Goal: Task Accomplishment & Management: Manage account settings

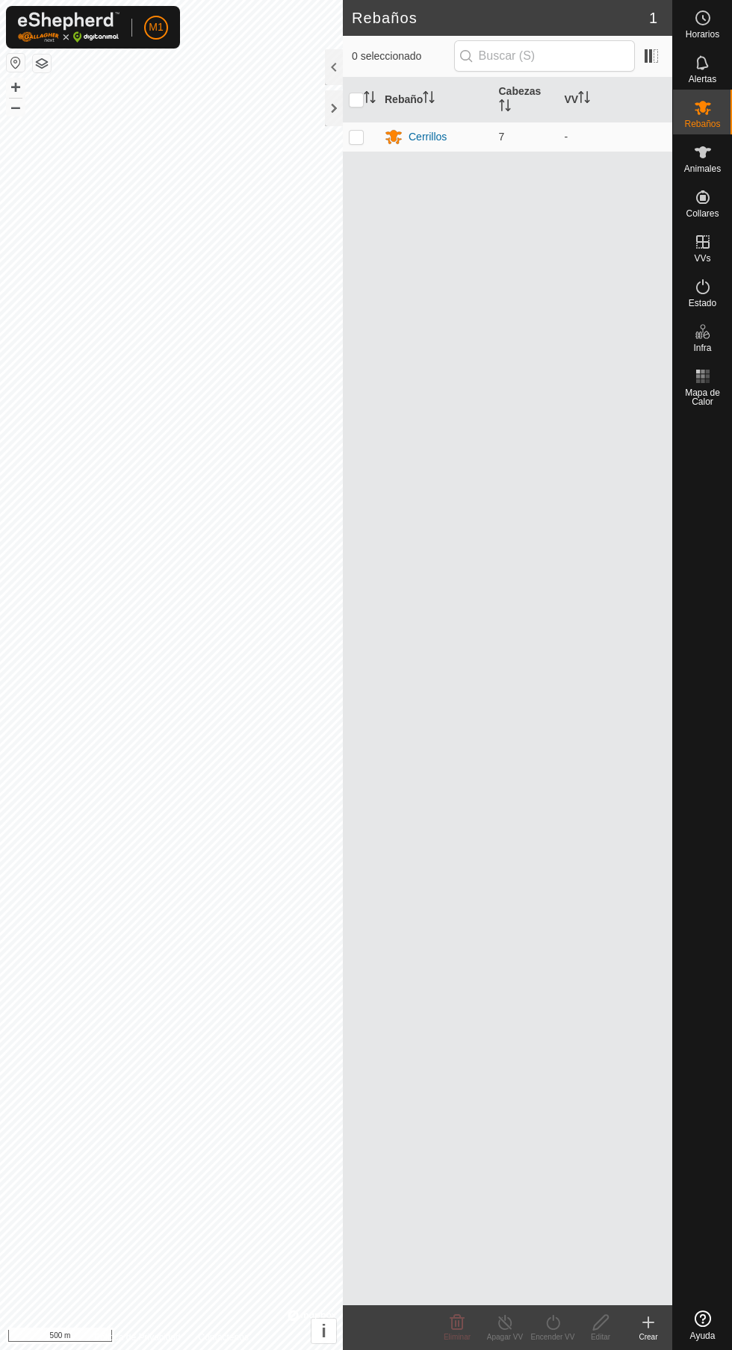
click at [706, 143] on icon at bounding box center [703, 152] width 18 height 18
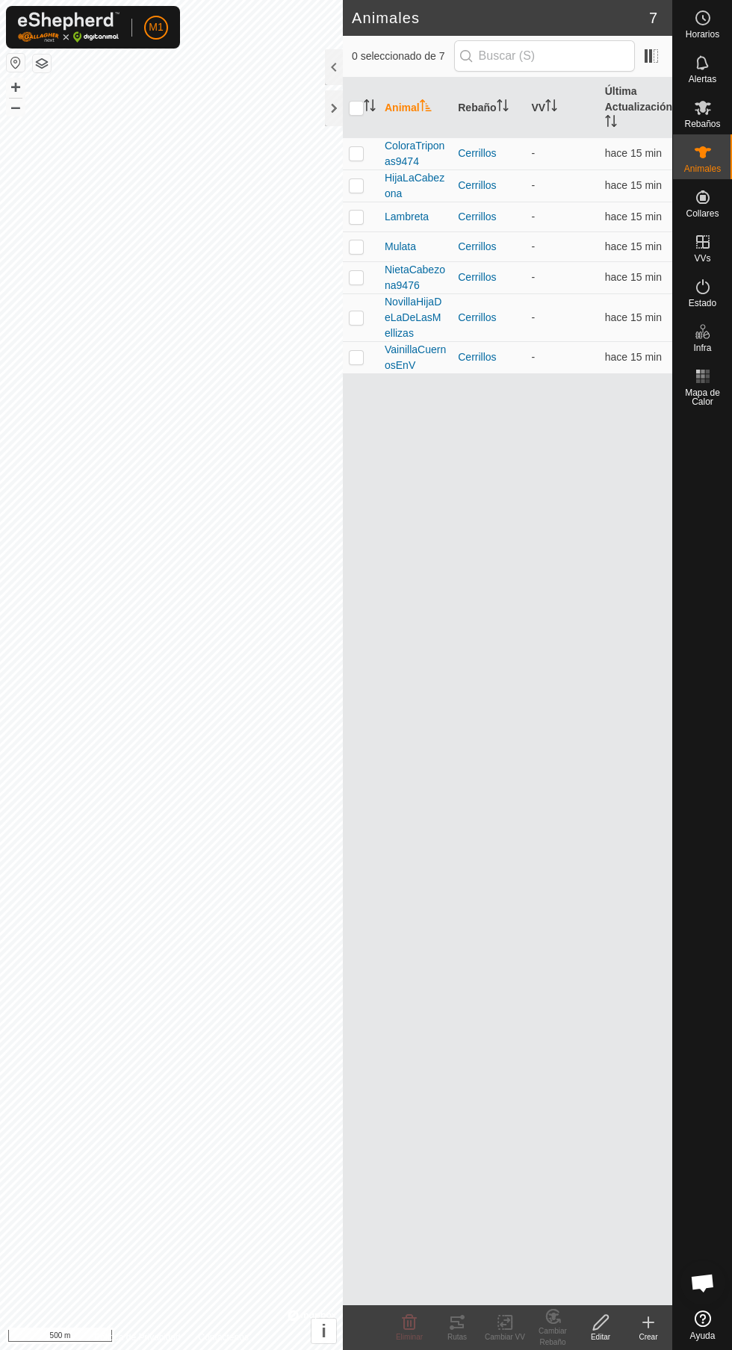
click at [341, 110] on div at bounding box center [334, 108] width 18 height 36
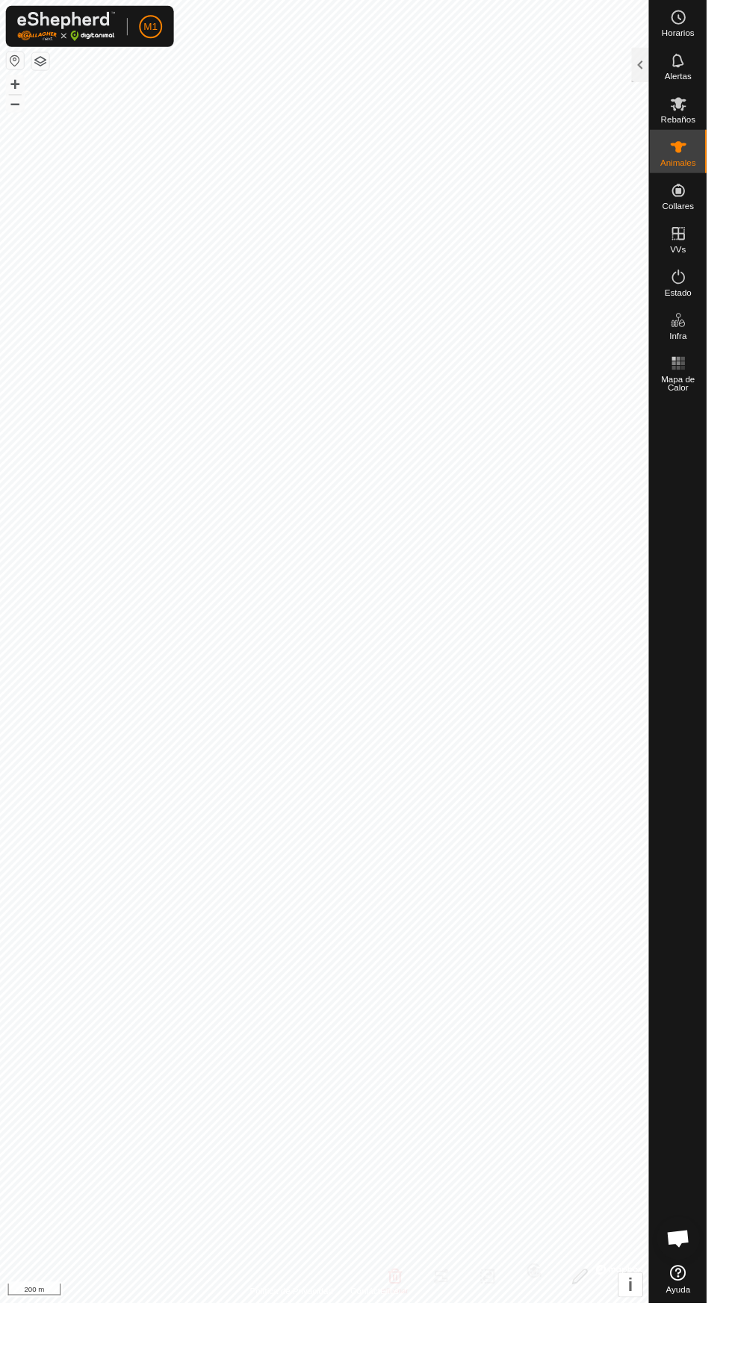
click at [657, 69] on div at bounding box center [663, 67] width 18 height 36
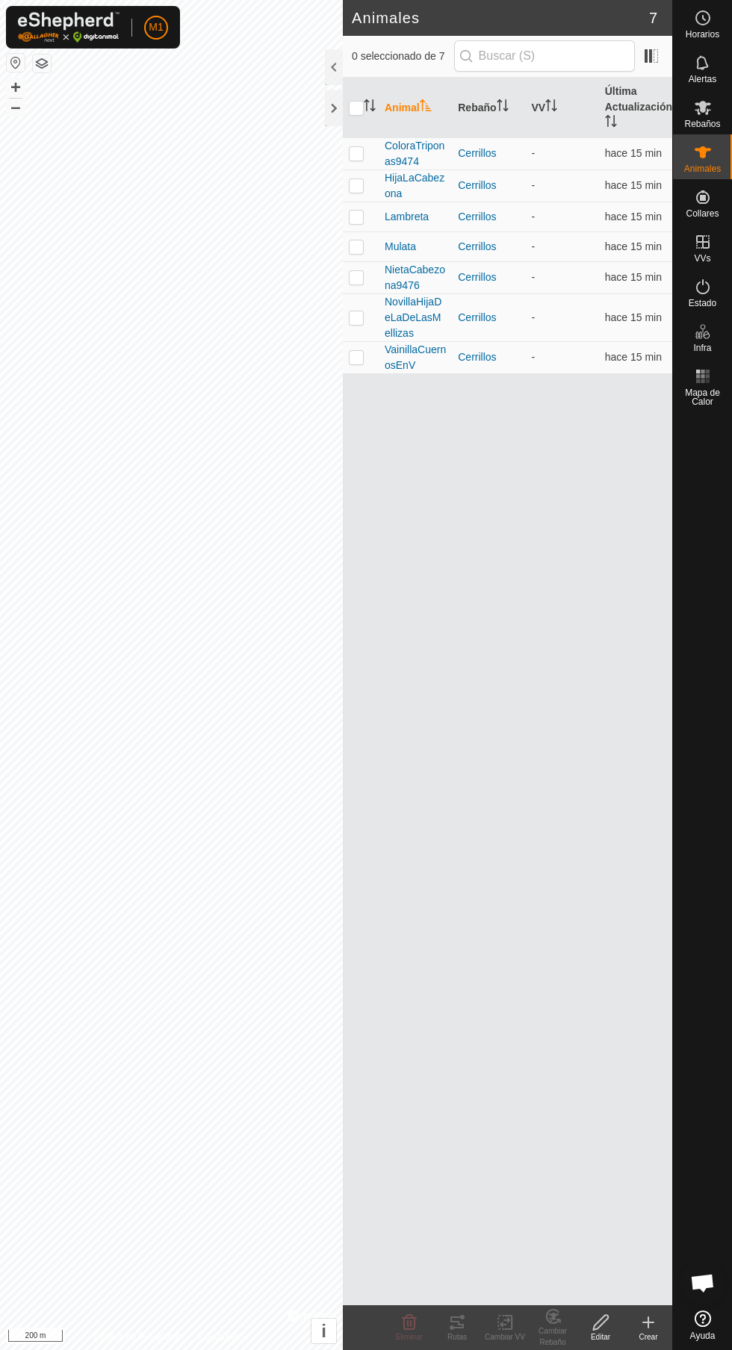
click at [356, 357] on p-checkbox at bounding box center [356, 357] width 15 height 12
checkbox input "true"
click at [355, 317] on p-checkbox at bounding box center [356, 317] width 15 height 12
checkbox input "true"
click at [361, 362] on p-checkbox at bounding box center [356, 357] width 15 height 12
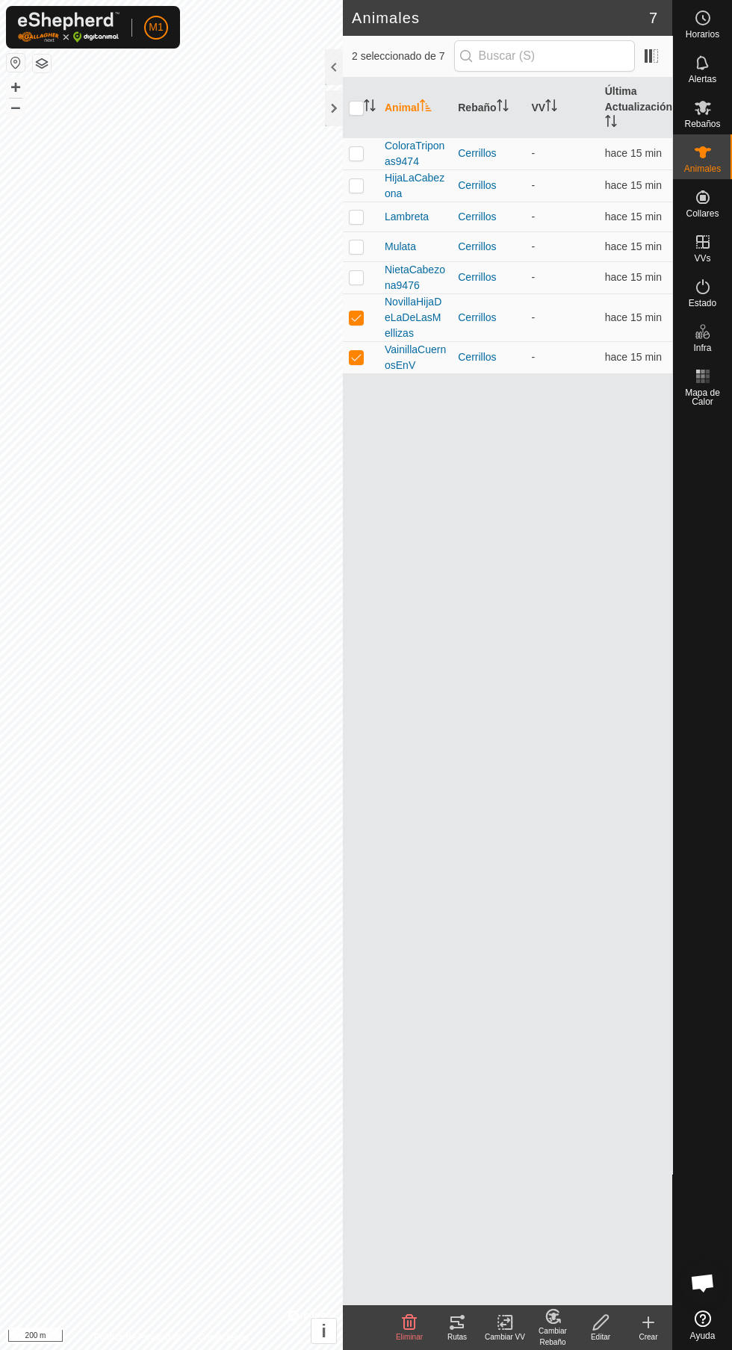
checkbox input "false"
click at [356, 277] on p-checkbox at bounding box center [356, 277] width 15 height 12
checkbox input "true"
click at [356, 317] on p-checkbox at bounding box center [356, 317] width 15 height 12
checkbox input "false"
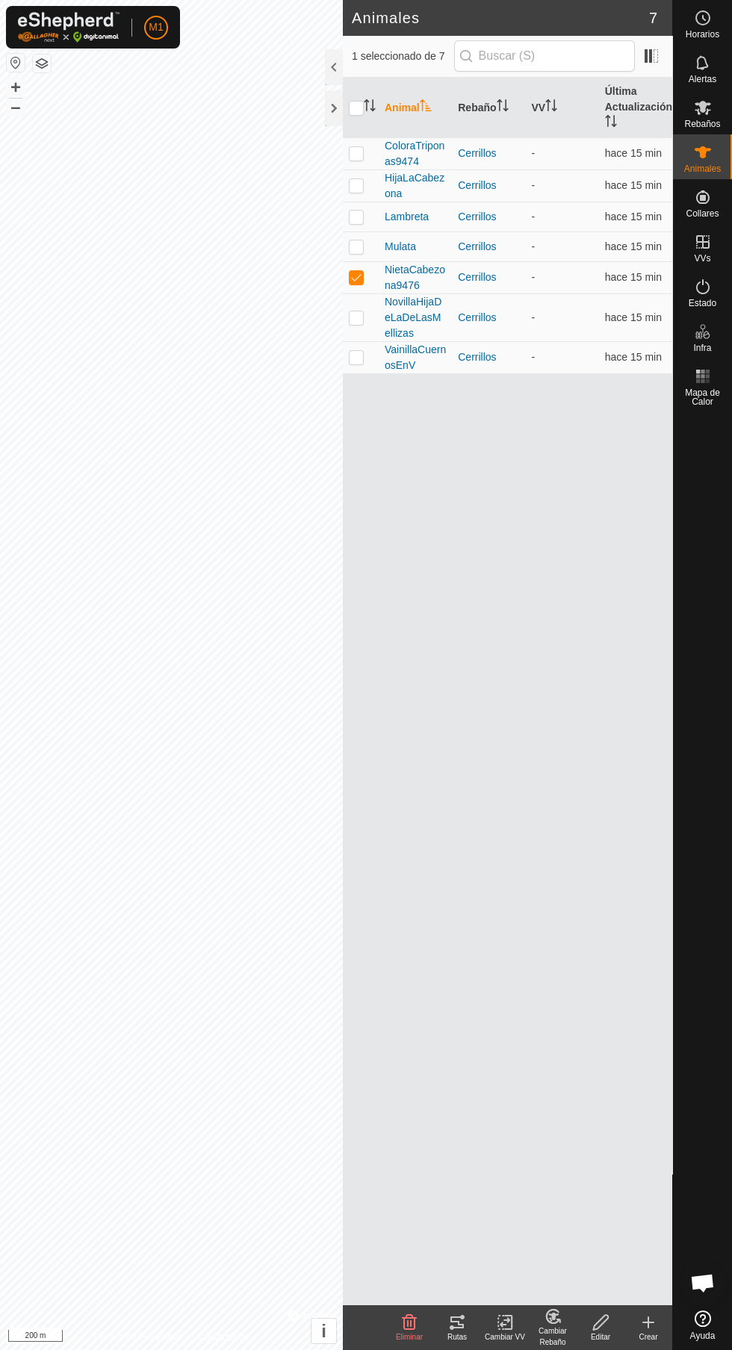
click at [356, 357] on p-checkbox at bounding box center [356, 357] width 15 height 12
checkbox input "true"
click at [356, 317] on p-checkbox at bounding box center [356, 317] width 15 height 12
checkbox input "true"
click at [361, 250] on p-checkbox at bounding box center [356, 246] width 15 height 12
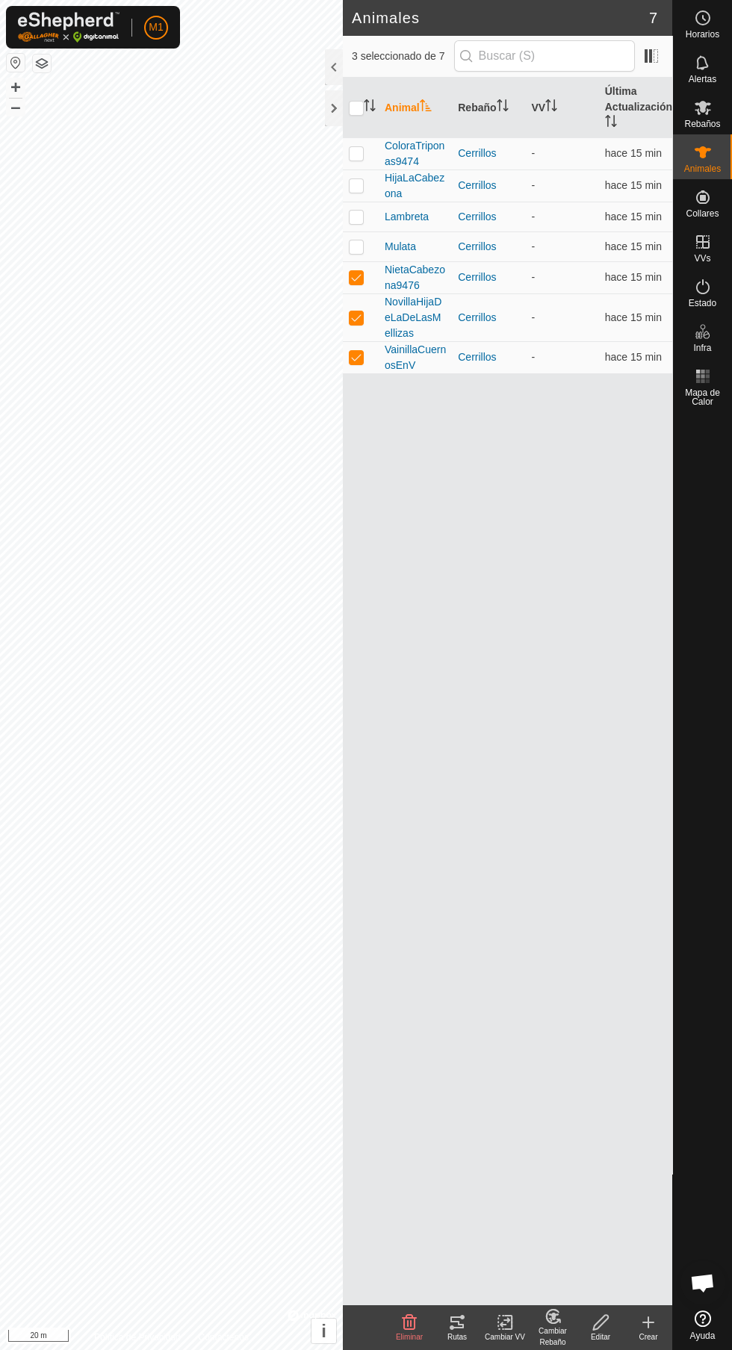
checkbox input "true"
click at [362, 216] on p-checkbox at bounding box center [356, 217] width 15 height 12
checkbox input "true"
click at [356, 185] on p-checkbox at bounding box center [356, 185] width 15 height 12
click at [350, 187] on p-checkbox at bounding box center [356, 185] width 15 height 12
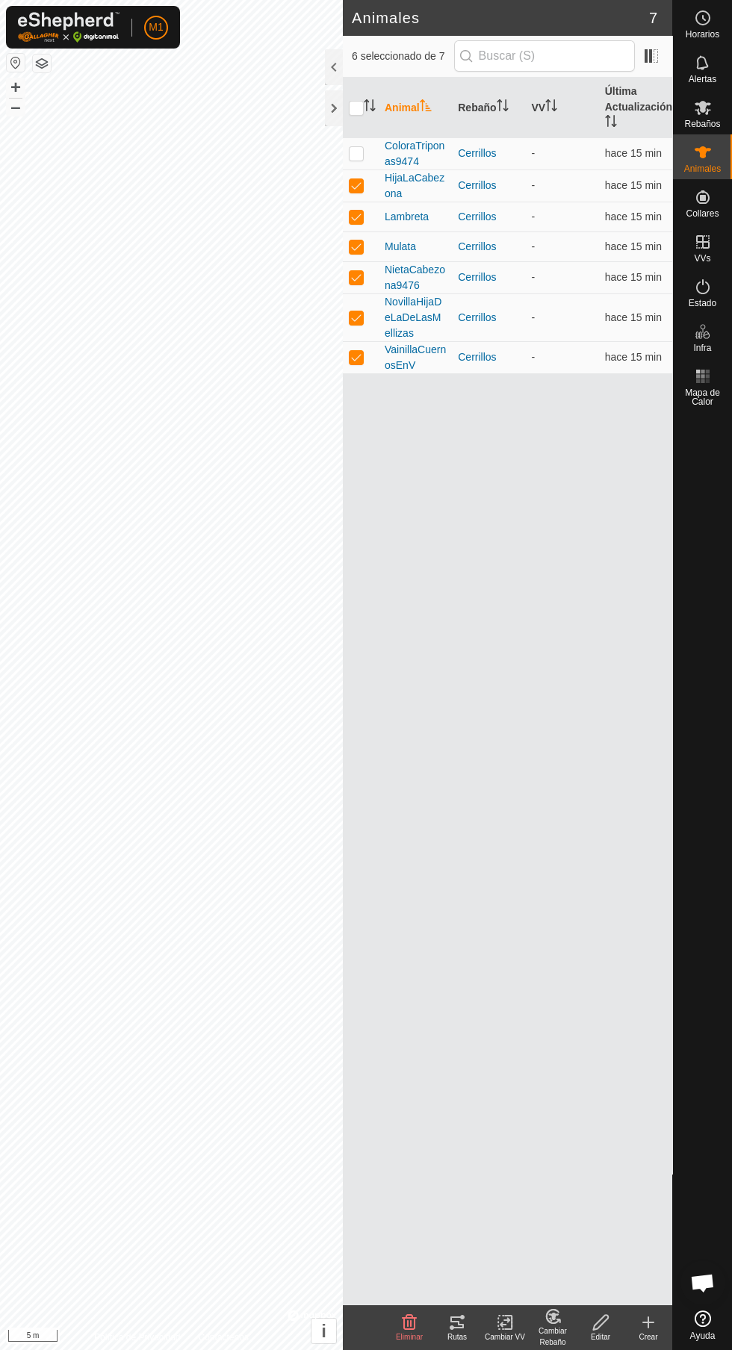
checkbox input "false"
click at [356, 153] on p-checkbox at bounding box center [356, 153] width 15 height 12
checkbox input "true"
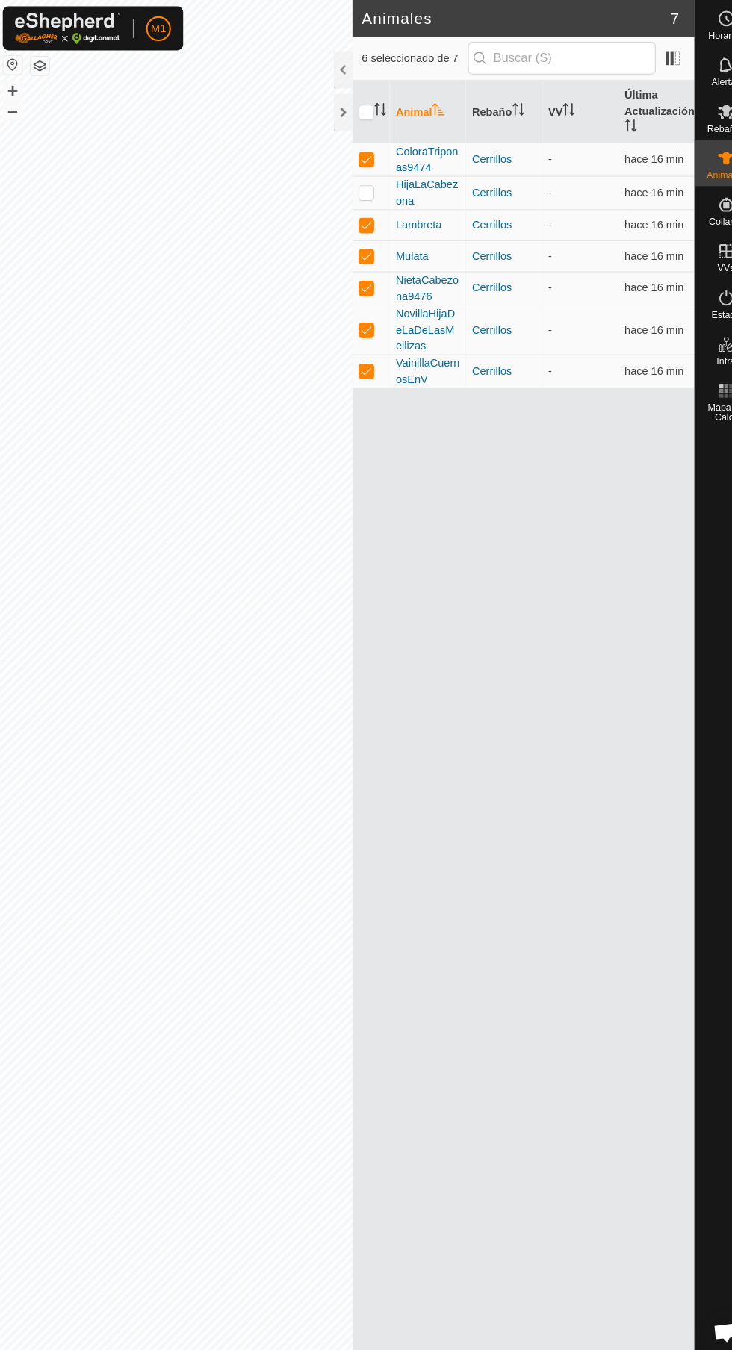
click at [369, 180] on td at bounding box center [361, 186] width 36 height 32
checkbox input "true"
click at [366, 100] on icon "Activar para ordenar" at bounding box center [366, 105] width 1 height 12
click at [360, 106] on input "checkbox" at bounding box center [356, 108] width 15 height 15
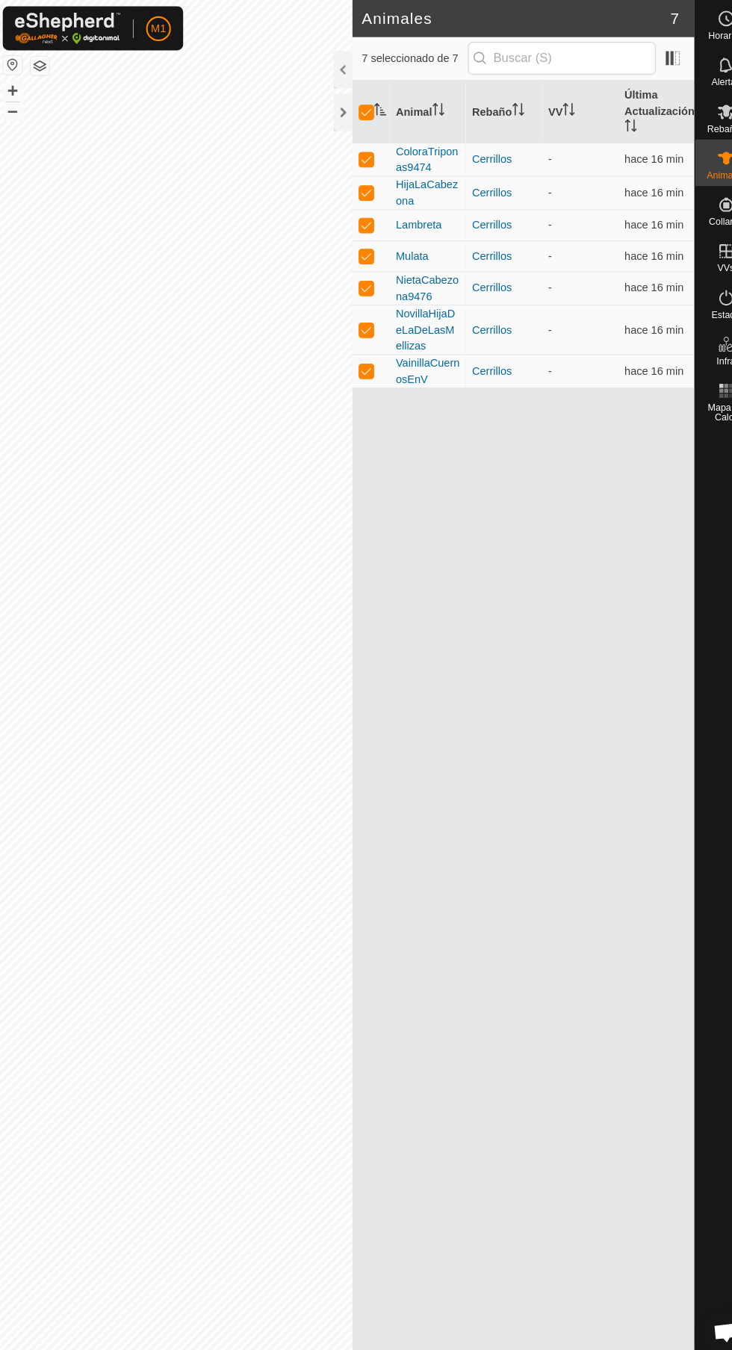
checkbox input "false"
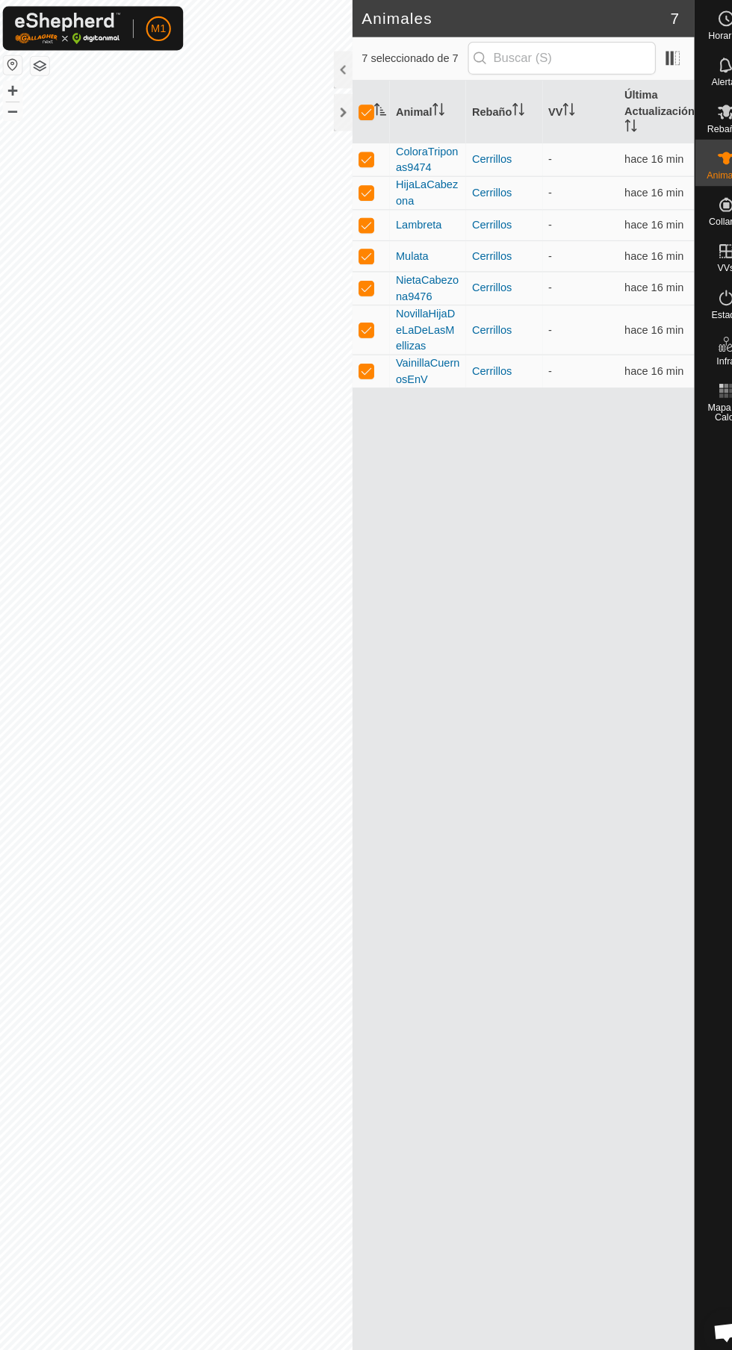
checkbox input "false"
click at [357, 185] on p-checkbox at bounding box center [356, 185] width 15 height 12
checkbox input "true"
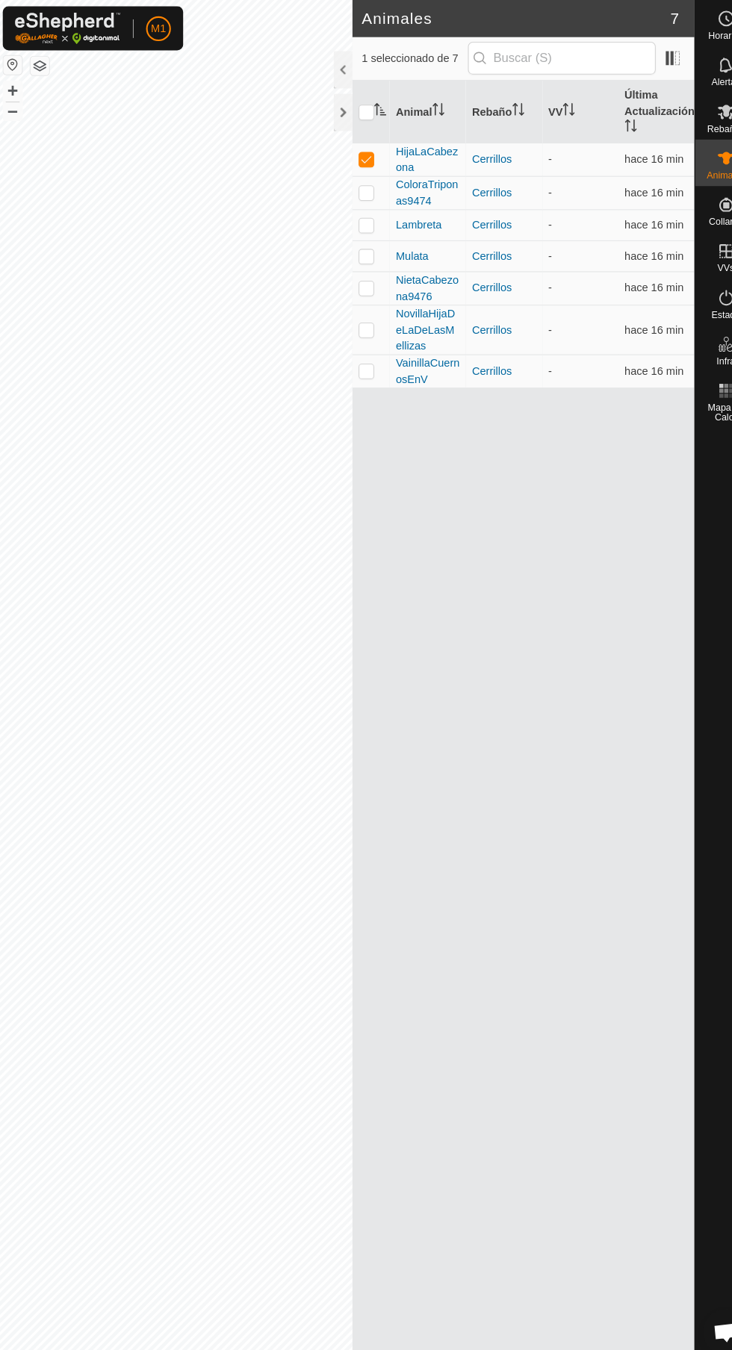
click at [370, 105] on icon "Activar para ordenar" at bounding box center [370, 105] width 12 height 12
click at [359, 326] on p-checkbox at bounding box center [356, 325] width 15 height 12
checkbox input "true"
click at [358, 280] on p-checkbox at bounding box center [356, 285] width 15 height 12
checkbox input "true"
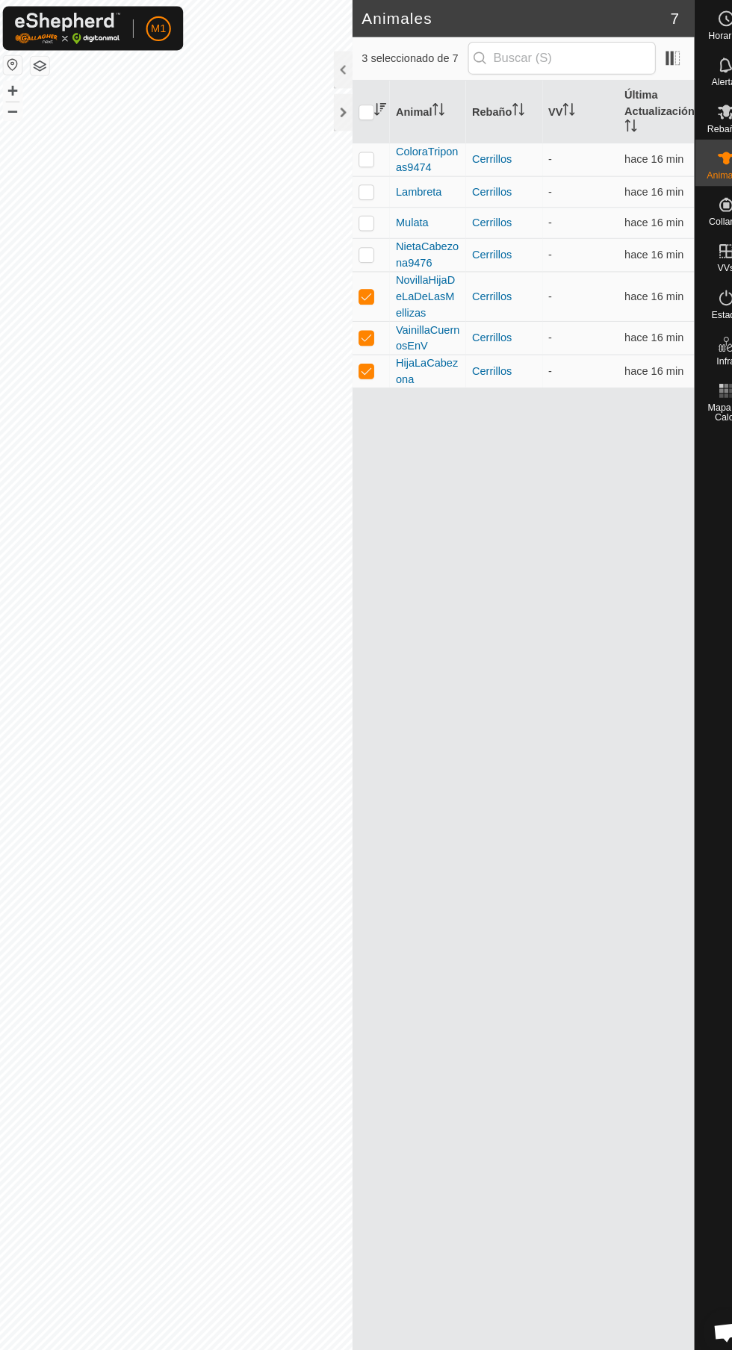
click at [361, 319] on p-tablecheckbox at bounding box center [356, 325] width 15 height 12
checkbox input "false"
click at [356, 357] on p-checkbox at bounding box center [356, 357] width 15 height 12
checkbox input "false"
click at [358, 364] on td at bounding box center [361, 350] width 36 height 48
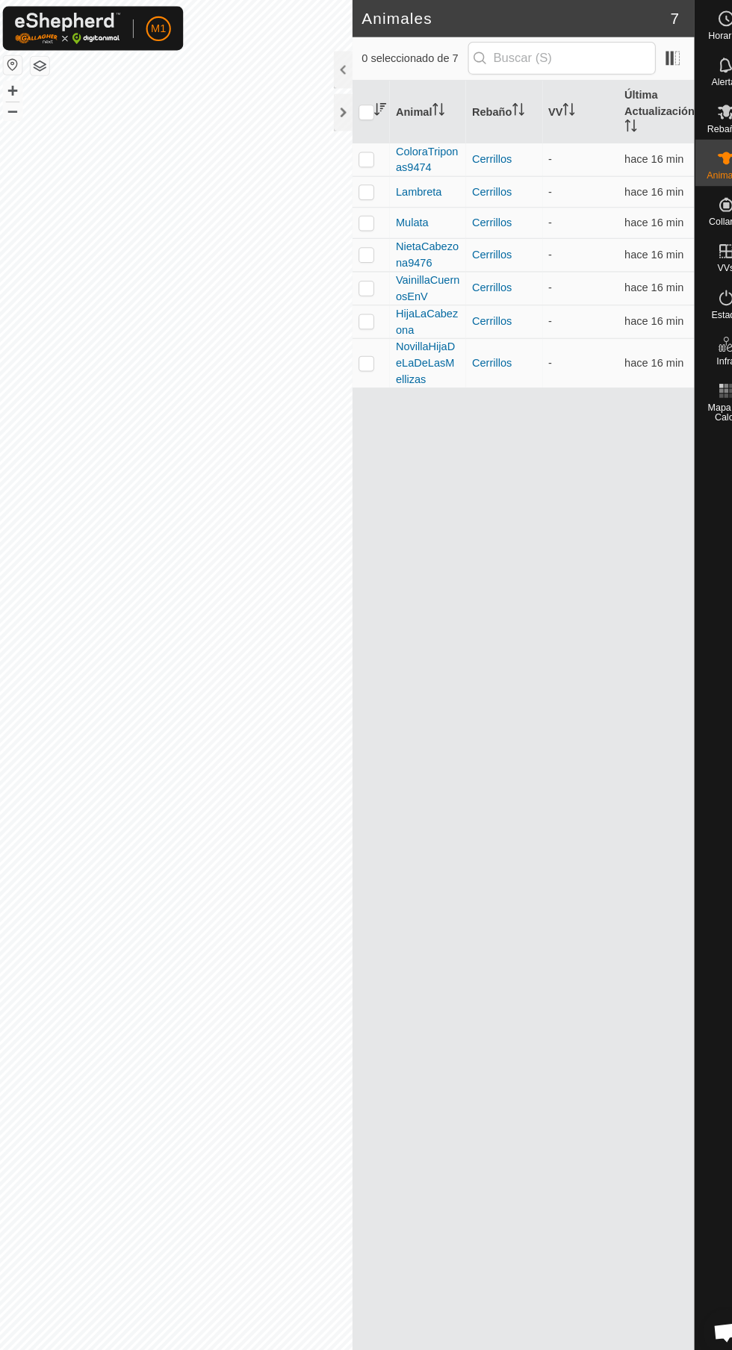
click at [362, 350] on p-checkbox at bounding box center [356, 350] width 15 height 12
checkbox input "true"
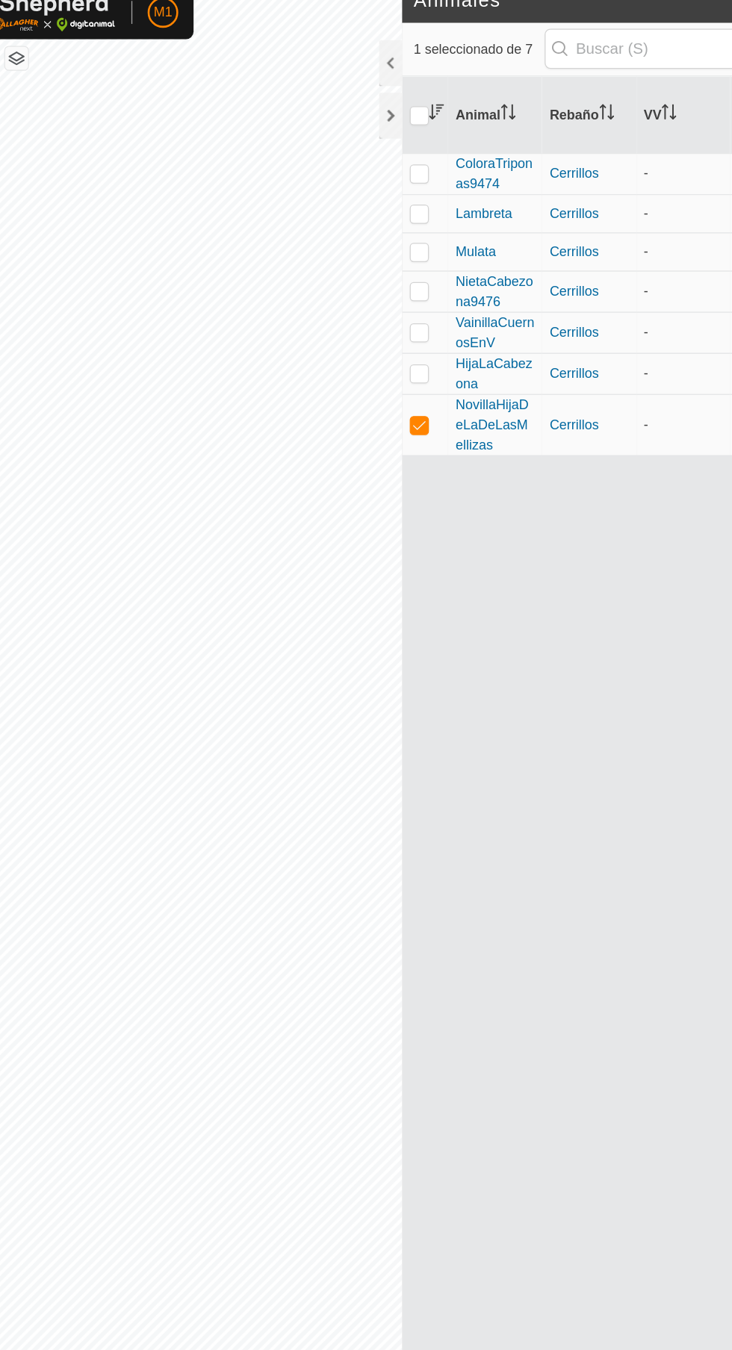
click at [350, 309] on p-checkbox at bounding box center [356, 309] width 15 height 12
checkbox input "true"
click at [356, 364] on td at bounding box center [361, 350] width 36 height 48
checkbox input "false"
click at [356, 359] on p-checkbox at bounding box center [356, 357] width 15 height 12
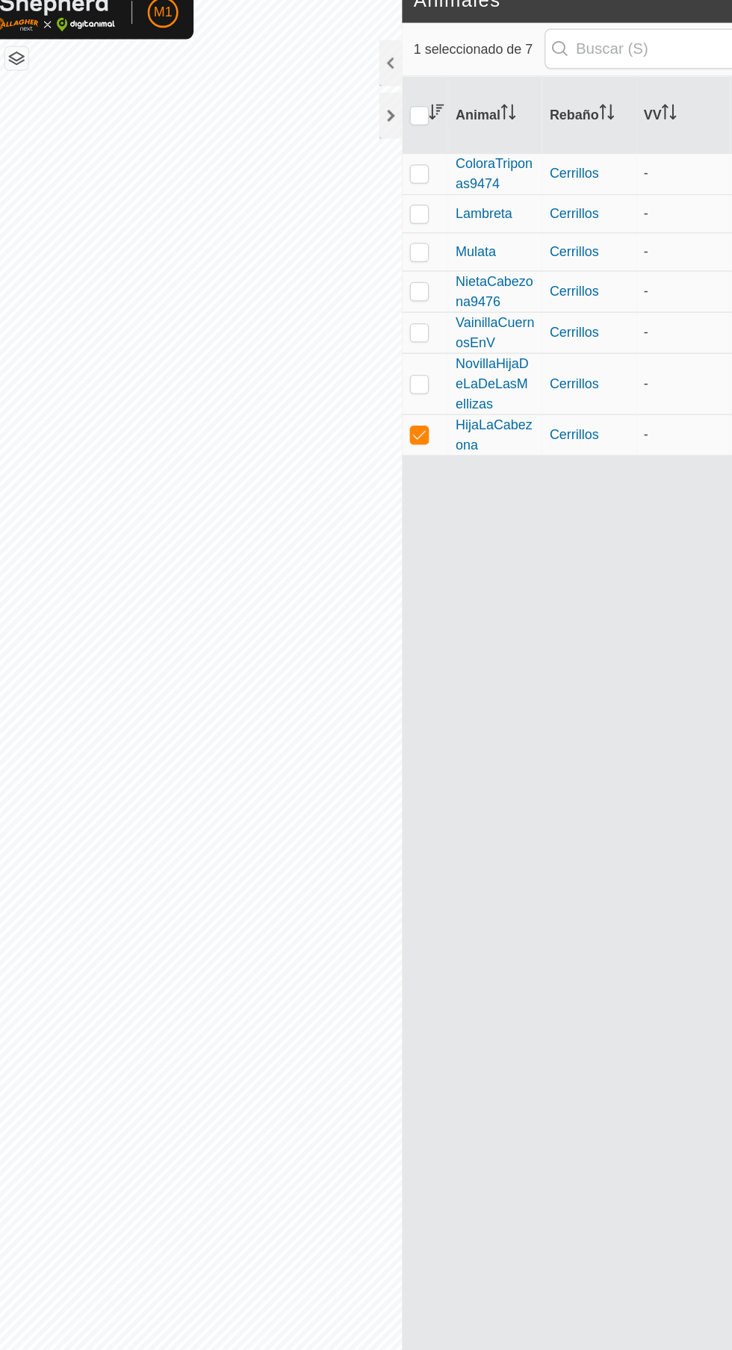
checkbox input "false"
click at [350, 316] on p-checkbox at bounding box center [356, 317] width 15 height 12
click at [355, 349] on p-checkbox at bounding box center [356, 350] width 15 height 12
click at [355, 350] on p-checkbox at bounding box center [356, 350] width 15 height 12
click at [356, 350] on p-checkbox at bounding box center [356, 350] width 15 height 12
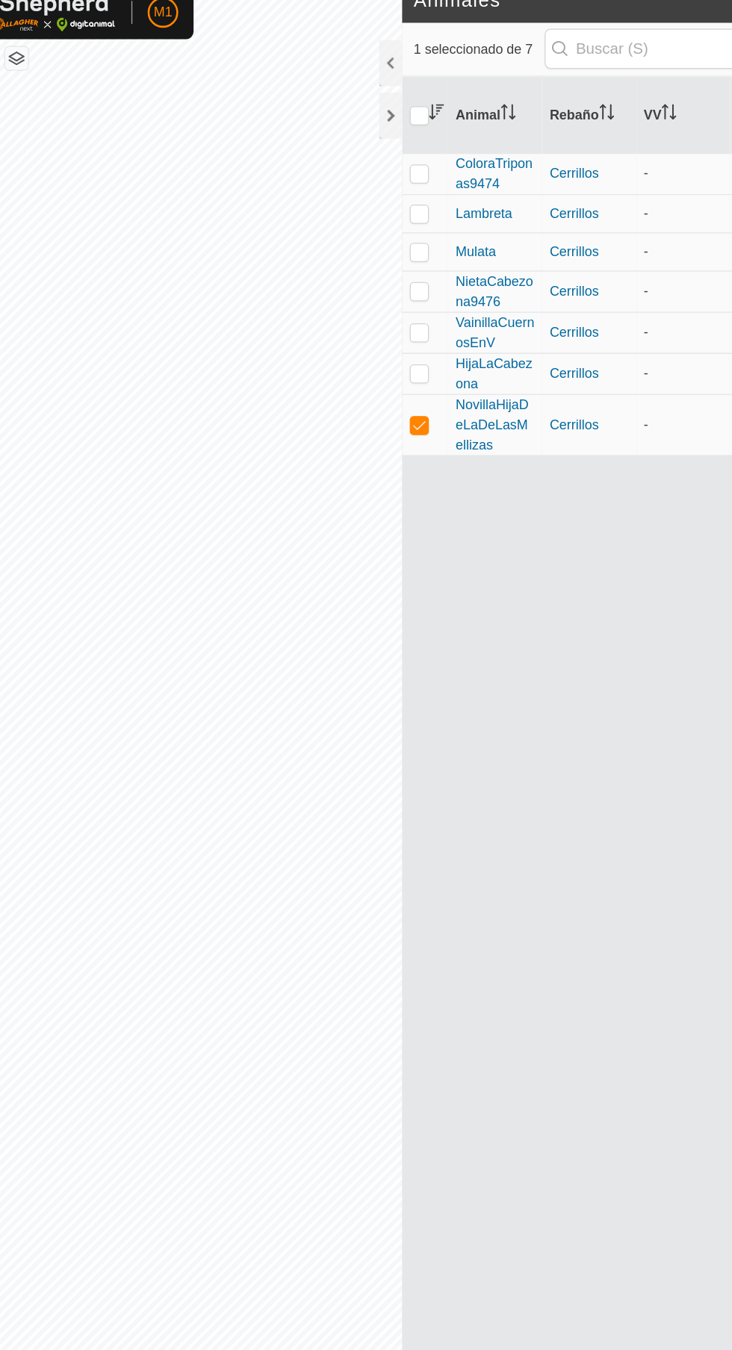
checkbox input "false"
click at [356, 309] on p-checkbox at bounding box center [356, 309] width 15 height 12
click at [354, 367] on td at bounding box center [361, 357] width 36 height 32
click at [363, 360] on p-checkbox at bounding box center [356, 357] width 15 height 12
click at [356, 357] on p-checkbox at bounding box center [356, 357] width 15 height 12
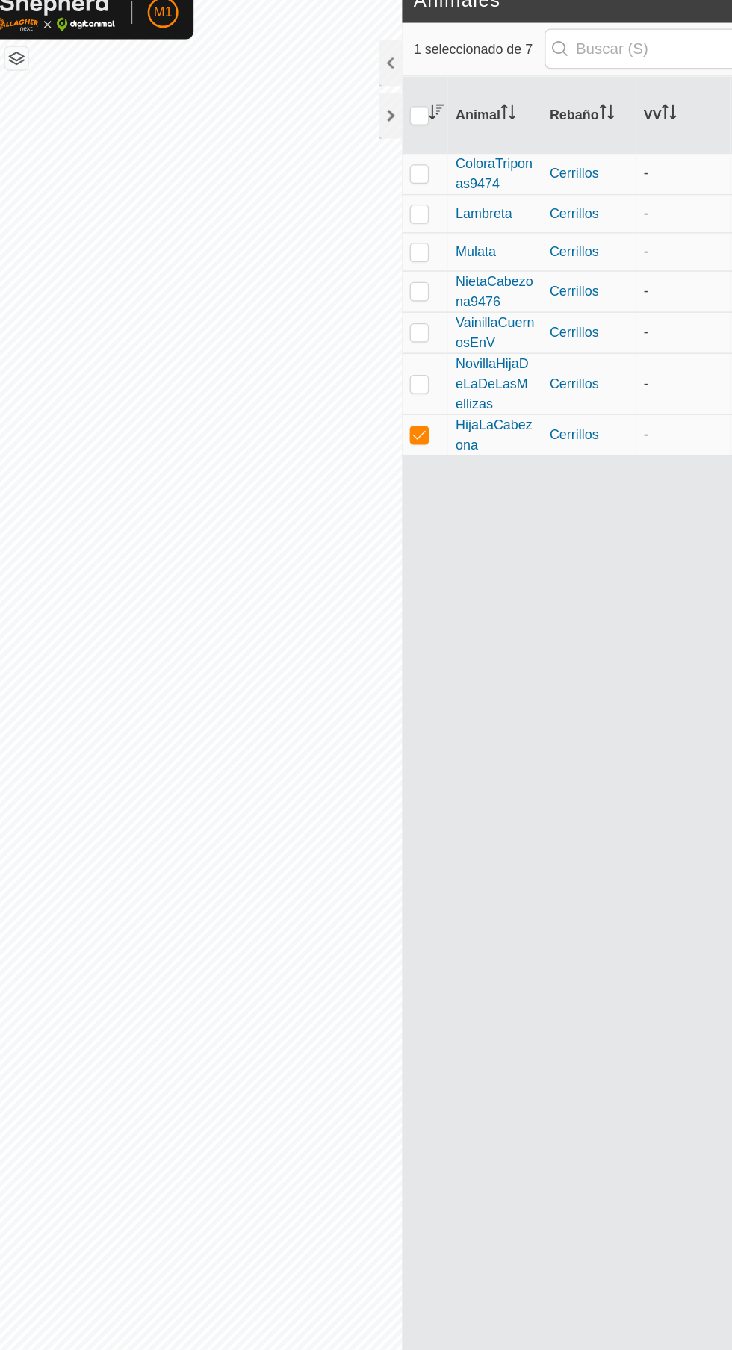
checkbox input "false"
click at [368, 308] on td at bounding box center [361, 317] width 36 height 48
click at [363, 346] on p-checkbox at bounding box center [356, 350] width 15 height 12
checkbox input "false"
